Goal: Find specific page/section: Find specific page/section

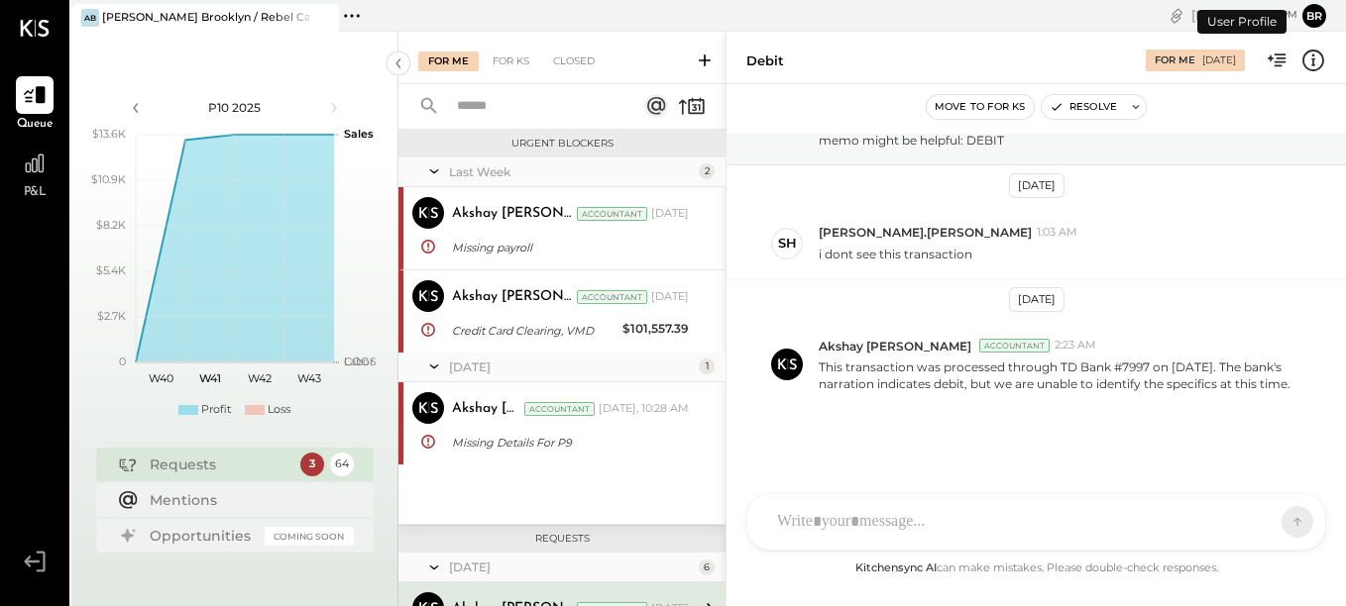
scroll to position [264, 0]
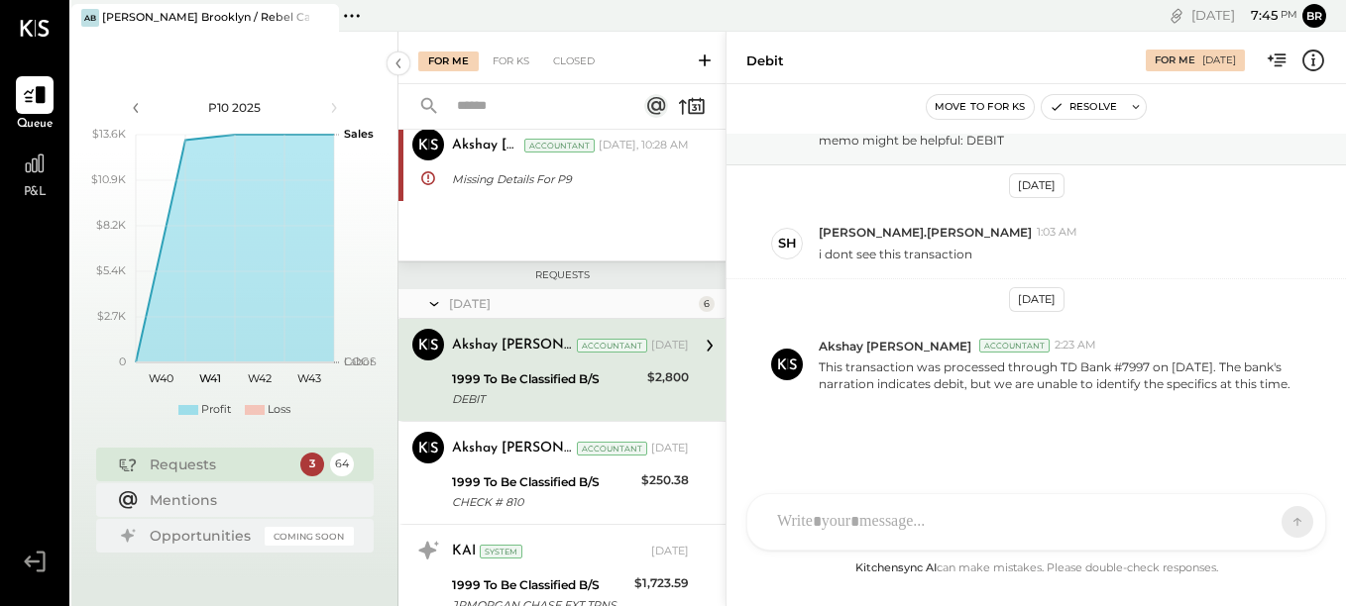
click at [605, 26] on div "Pinned Locations ( 1 ) Ainsworth Brooklyn / Rebel Cafe No locations detected" at bounding box center [552, 16] width 427 height 32
click at [395, 63] on icon at bounding box center [398, 64] width 22 height 36
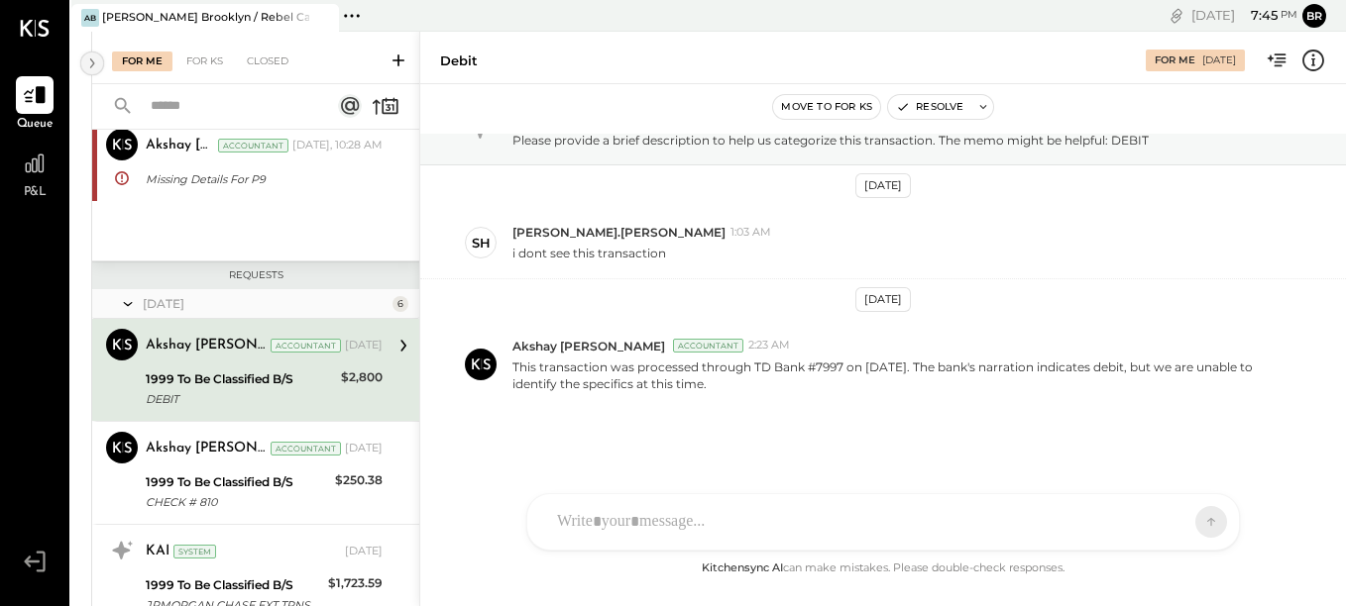
scroll to position [82, 0]
click at [88, 58] on icon at bounding box center [92, 64] width 22 height 36
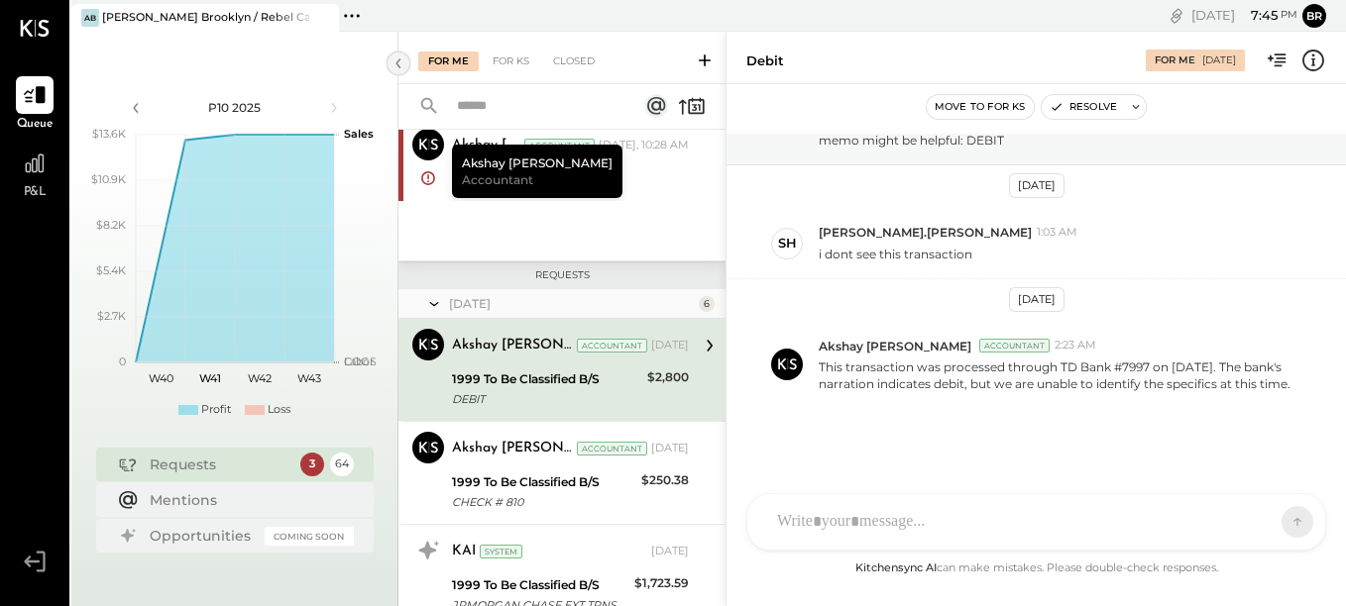
click at [394, 56] on icon at bounding box center [398, 64] width 22 height 36
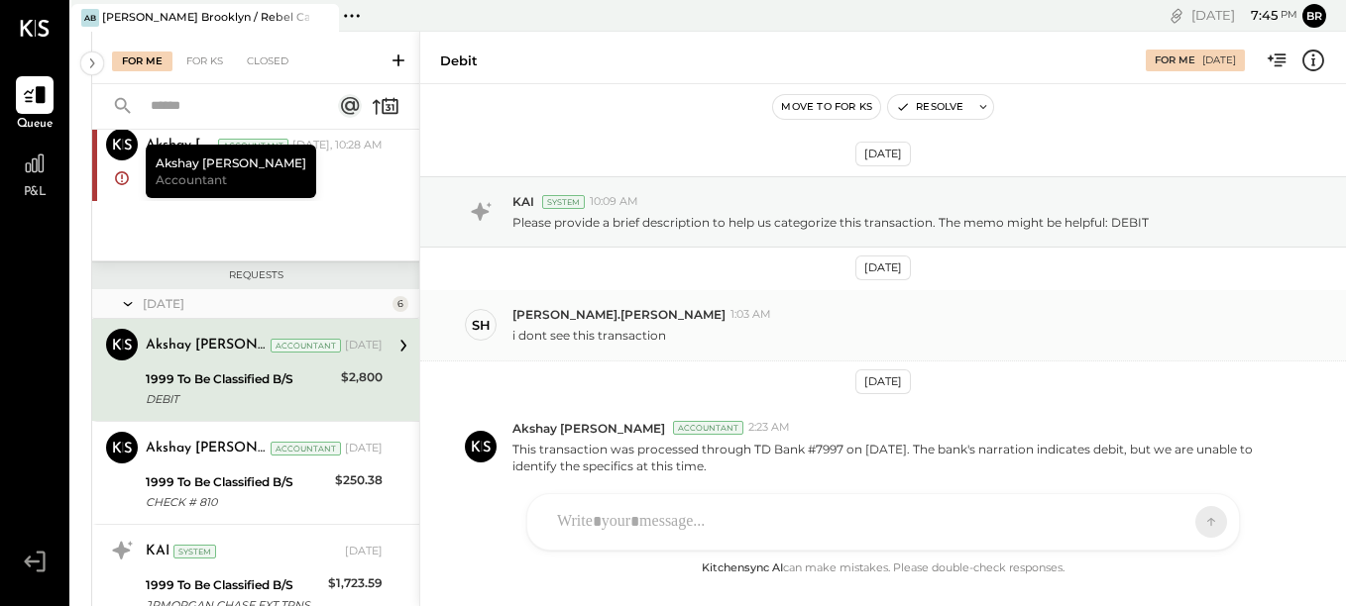
scroll to position [82, 0]
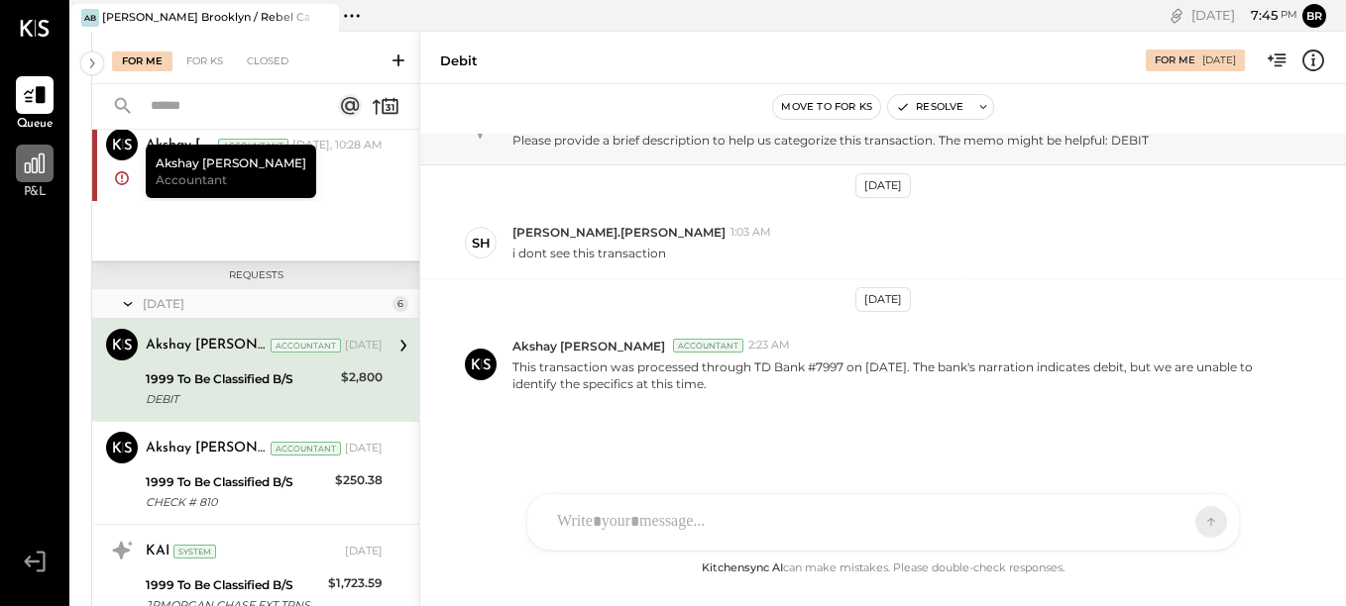
click at [52, 166] on div at bounding box center [35, 164] width 38 height 38
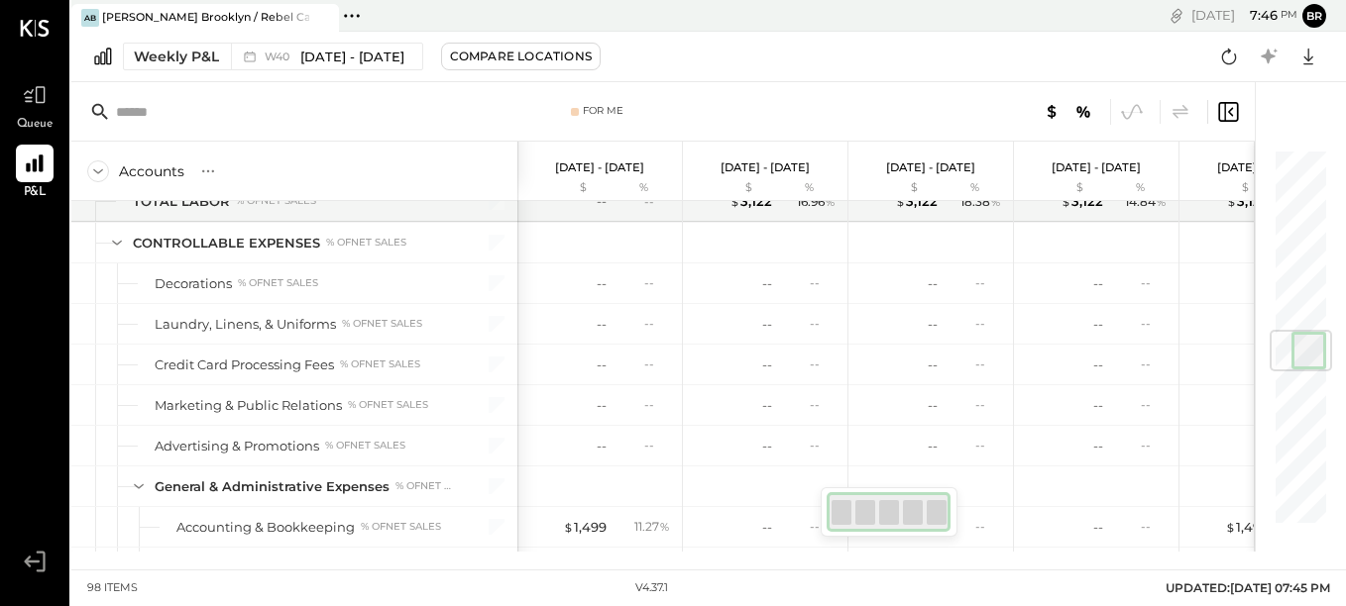
scroll to position [1560, 0]
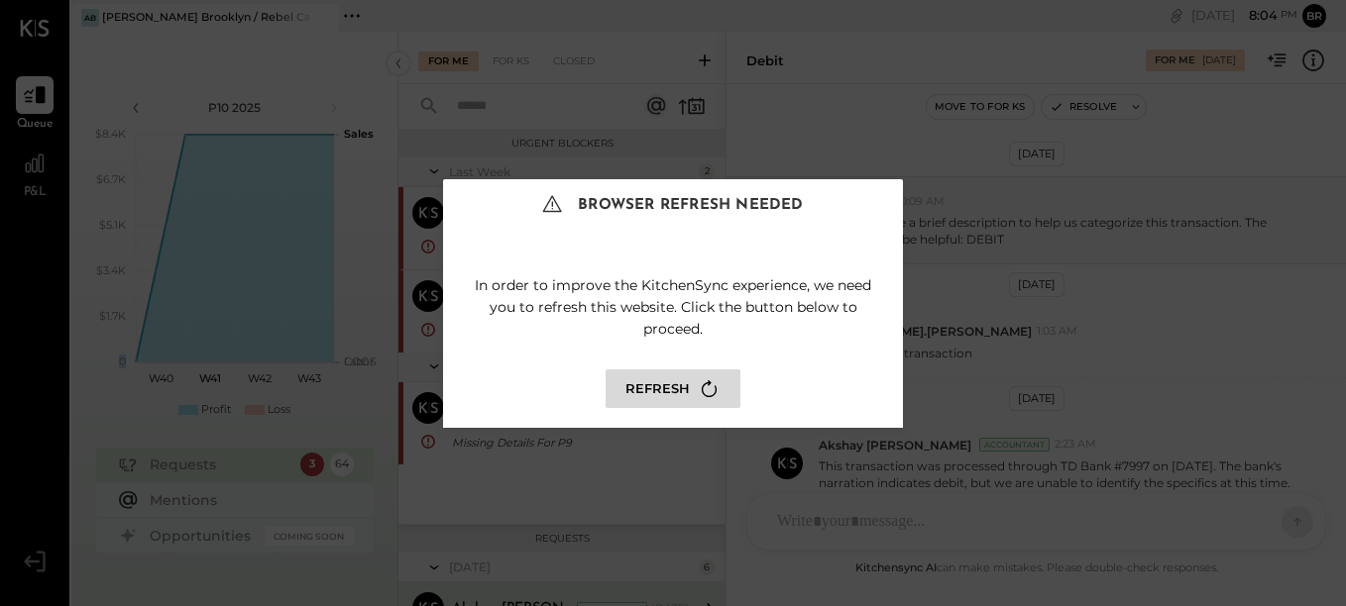
scroll to position [116, 0]
click at [663, 379] on button "Refresh" at bounding box center [672, 389] width 135 height 39
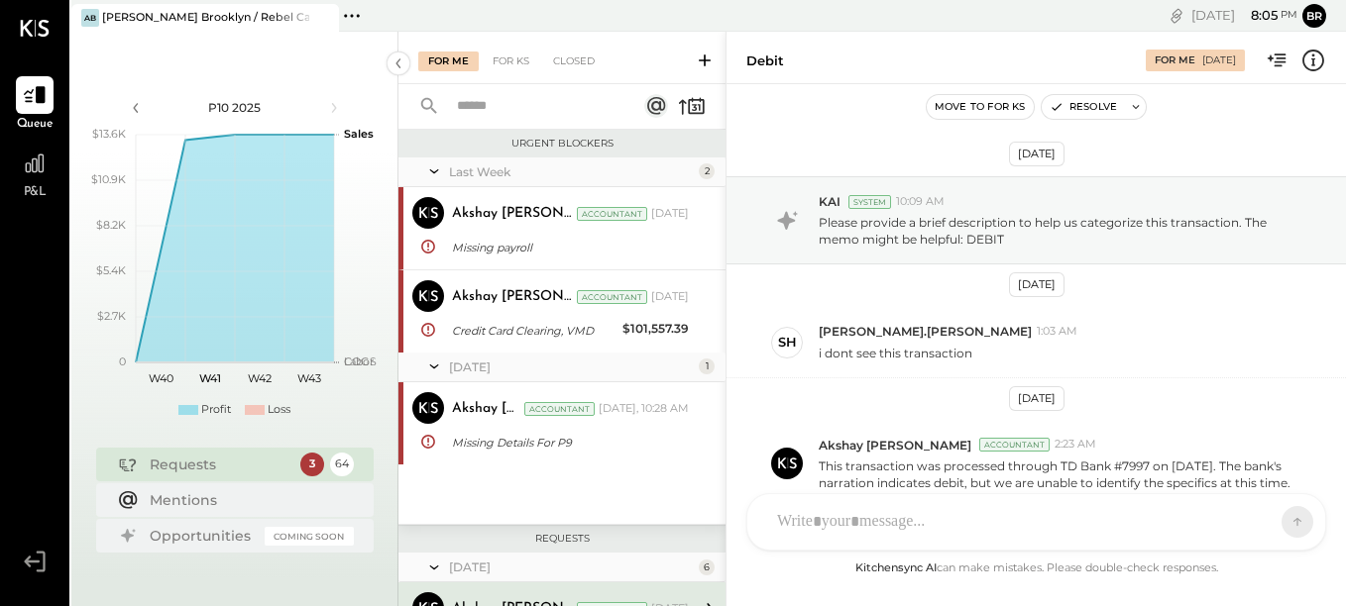
scroll to position [264, 0]
